Goal: Find specific page/section: Find specific page/section

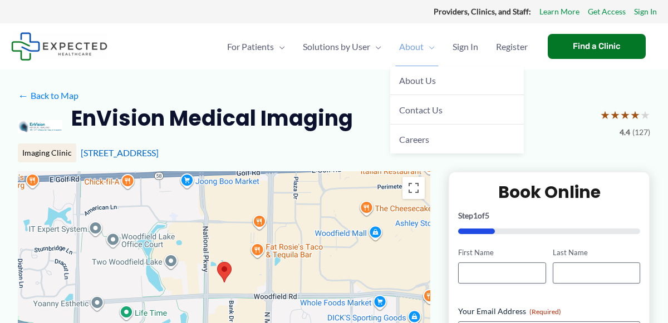
click at [425, 47] on span "Menu Toggle" at bounding box center [429, 46] width 11 height 39
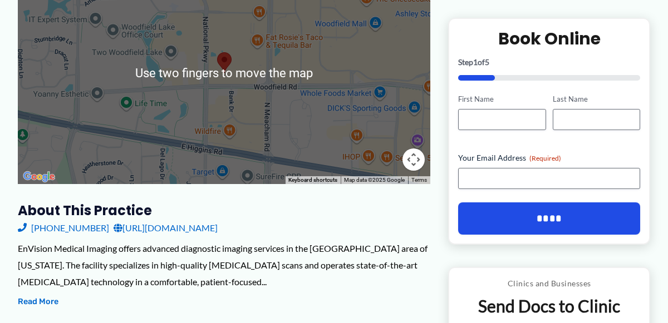
scroll to position [210, 0]
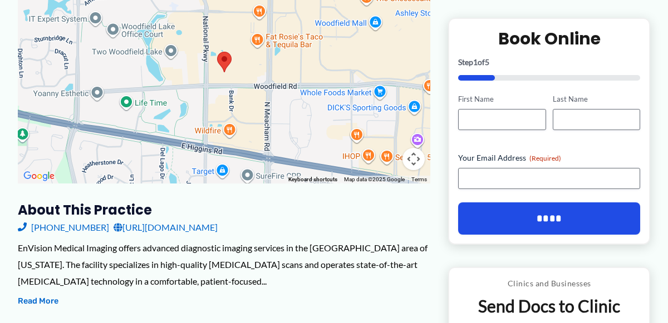
click at [179, 230] on link "[URL][DOMAIN_NAME]" at bounding box center [166, 227] width 104 height 17
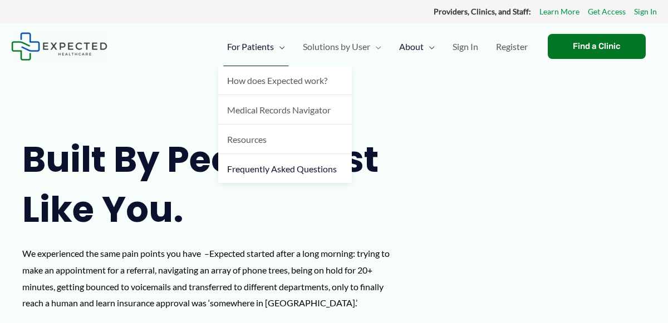
click at [304, 168] on span "Frequently Asked Questions" at bounding box center [282, 169] width 110 height 11
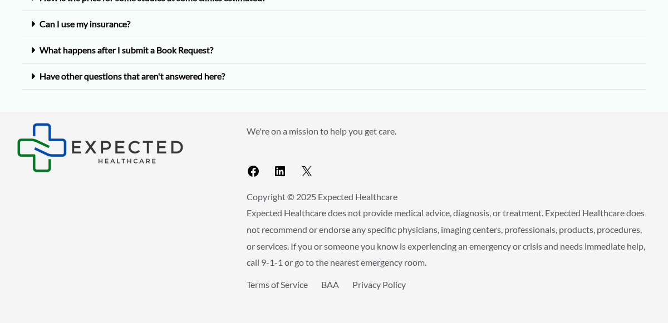
scroll to position [197, 0]
